Goal: Information Seeking & Learning: Learn about a topic

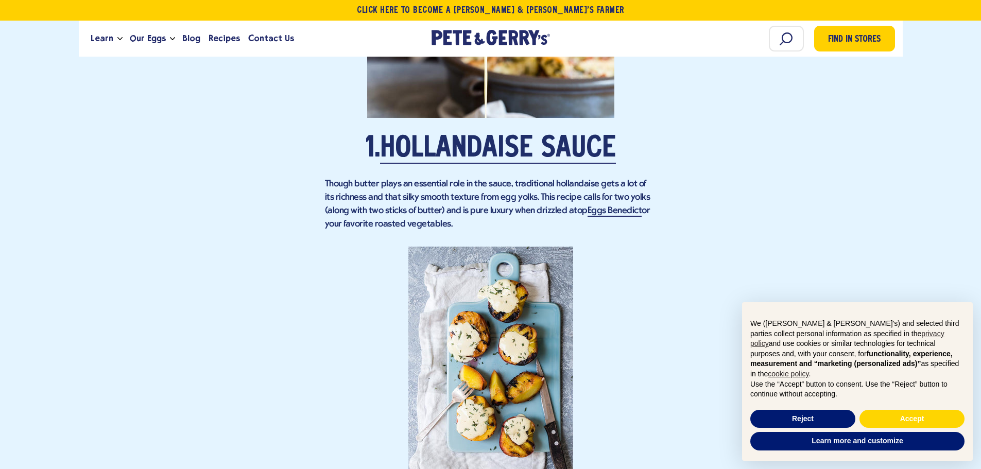
scroll to position [978, 0]
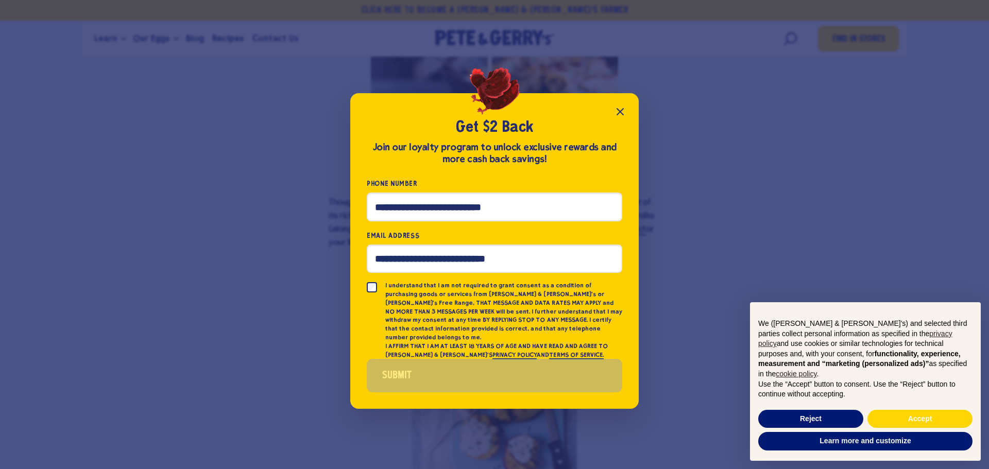
click at [620, 113] on icon "Close popup" at bounding box center [620, 112] width 12 height 12
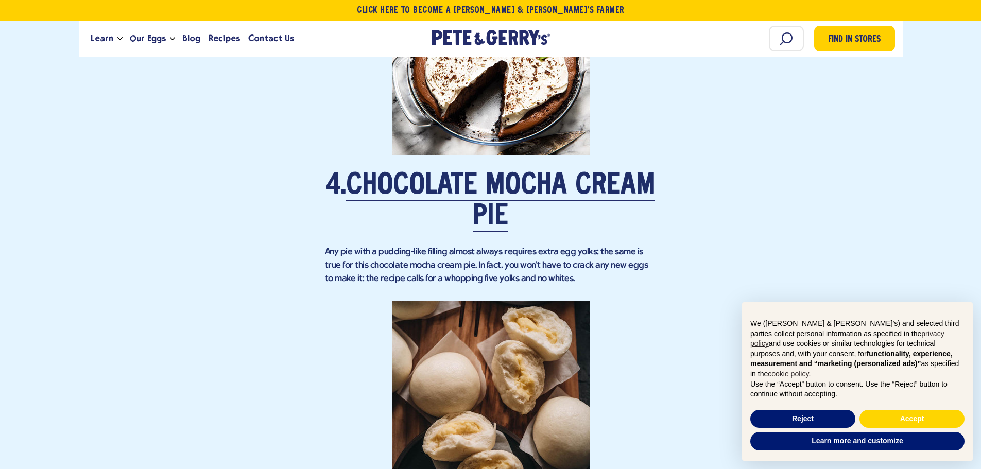
scroll to position [1802, 0]
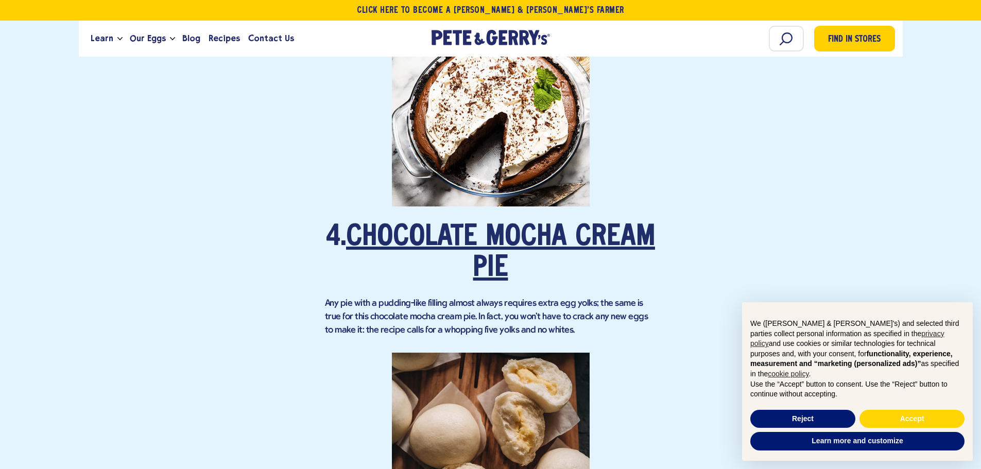
click at [489, 237] on link "Chocolate Mocha Cream Pie" at bounding box center [500, 253] width 309 height 60
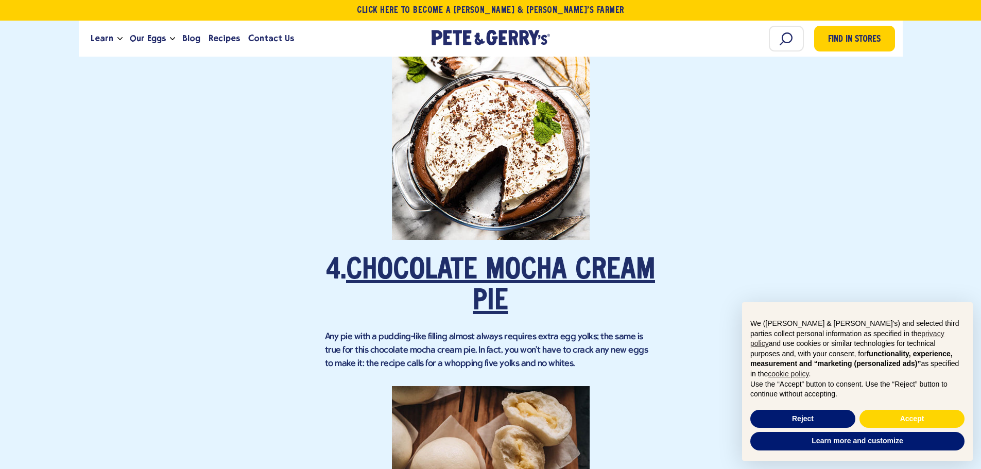
scroll to position [1751, 0]
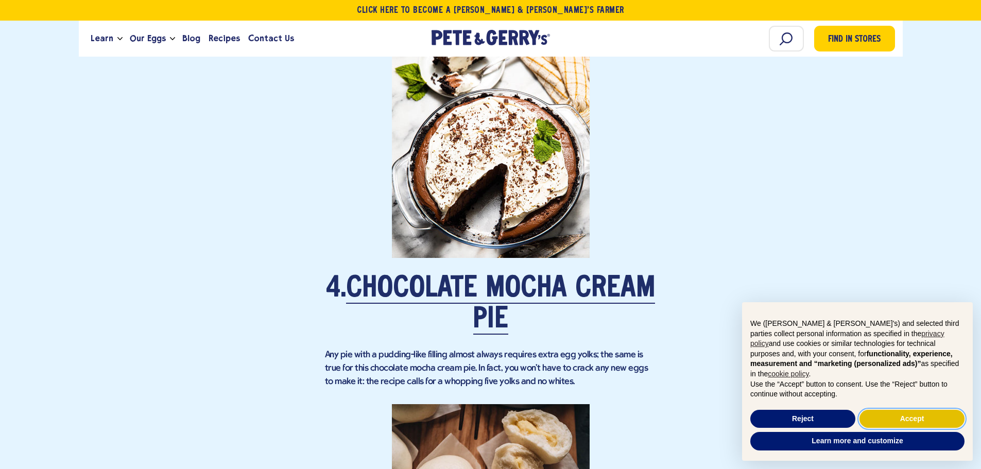
drag, startPoint x: 920, startPoint y: 420, endPoint x: 899, endPoint y: 416, distance: 20.5
click at [920, 420] on button "Accept" at bounding box center [911, 419] width 105 height 19
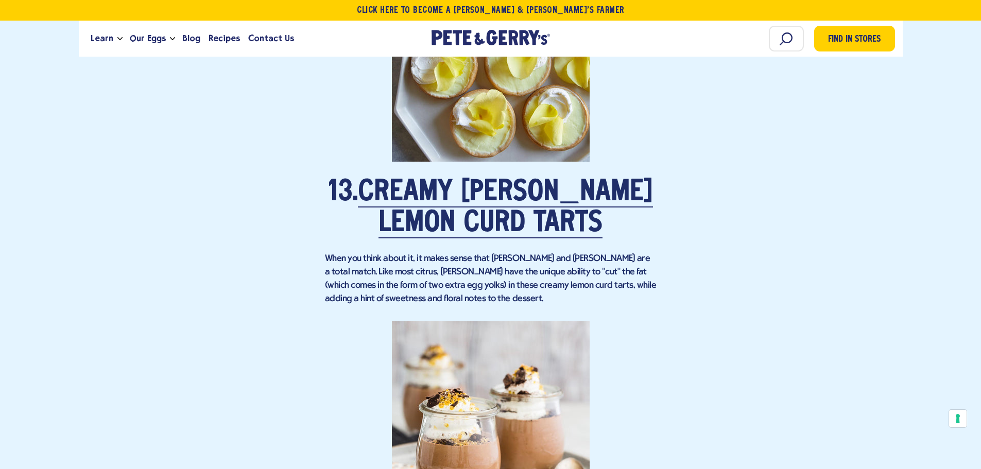
scroll to position [5303, 0]
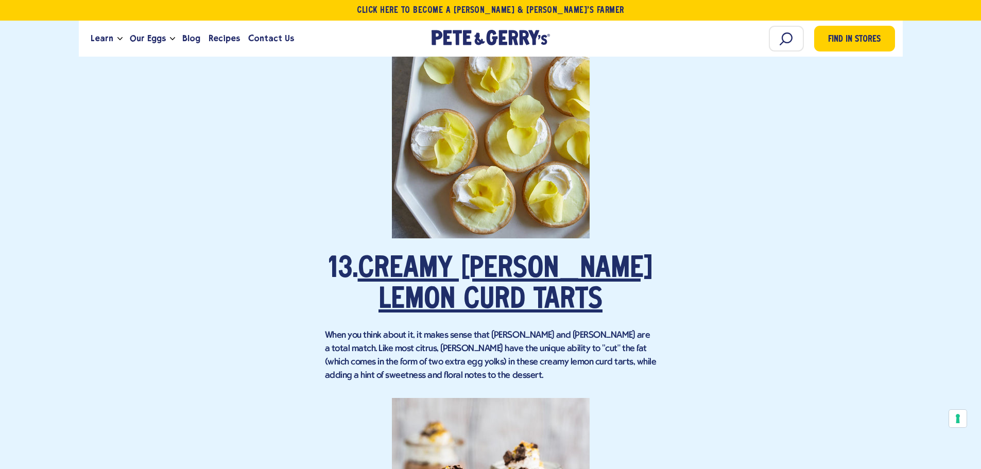
click at [540, 257] on link "Creamy [PERSON_NAME] Lemon Curd Tarts" at bounding box center [505, 285] width 295 height 60
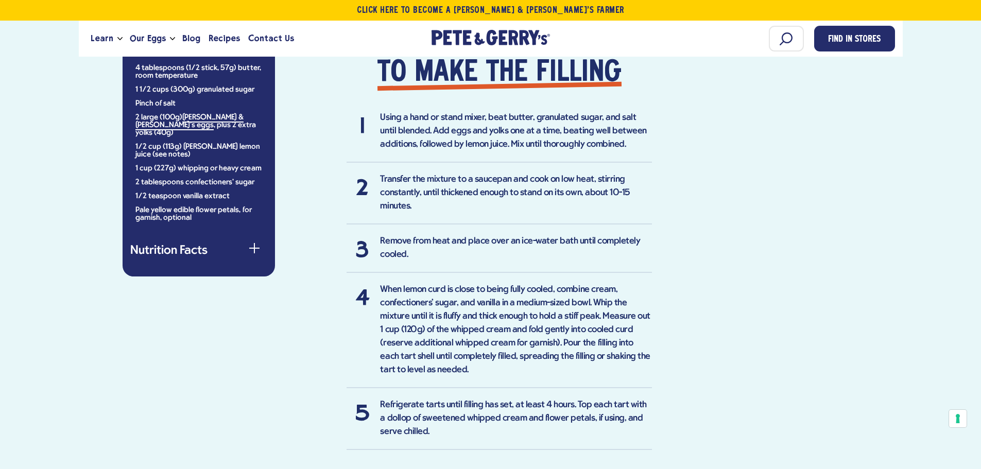
scroll to position [978, 0]
